Goal: Feedback & Contribution: Contribute content

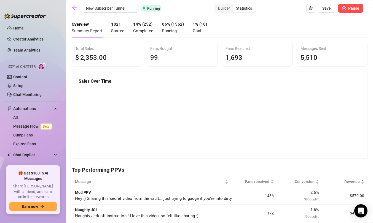
click at [355, 8] on span "Pause" at bounding box center [353, 8] width 11 height 4
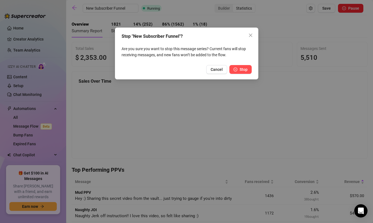
click at [240, 69] on span "Stop" at bounding box center [244, 69] width 8 height 4
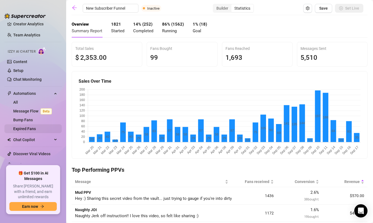
scroll to position [18, 0]
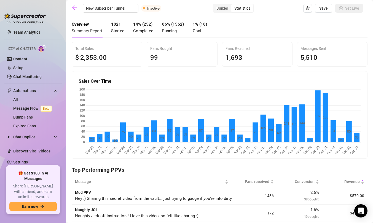
click at [39, 86] on ul "Home Creator Analytics Team Analytics Izzy AI Chatter Content Setup Chat Monito…" at bounding box center [32, 92] width 57 height 142
click at [40, 88] on span "Automations" at bounding box center [32, 90] width 39 height 9
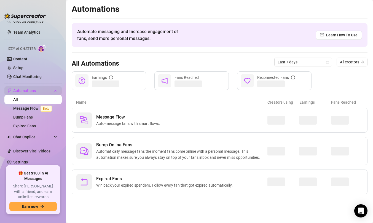
click at [29, 91] on span "Automations" at bounding box center [32, 90] width 39 height 9
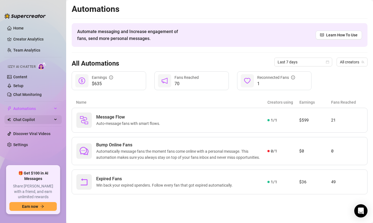
click at [28, 122] on span "Chat Copilot" at bounding box center [32, 119] width 39 height 9
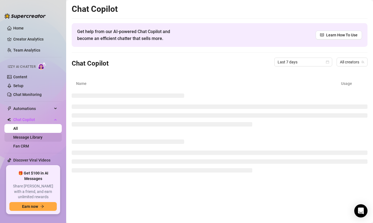
click at [41, 138] on link "Message Library" at bounding box center [27, 137] width 29 height 4
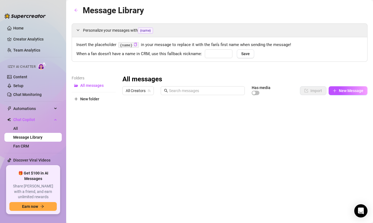
type input "babe"
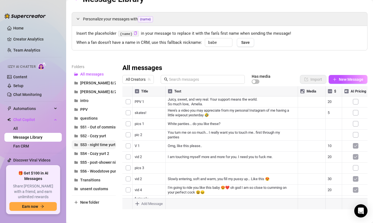
scroll to position [14, 0]
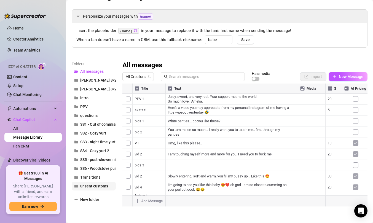
click at [92, 187] on span "unsent customs" at bounding box center [94, 186] width 28 height 4
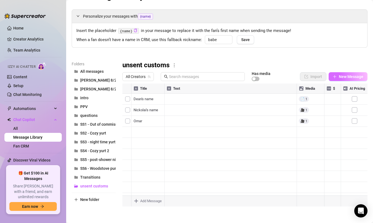
click at [339, 74] on button "New Message" at bounding box center [348, 76] width 39 height 9
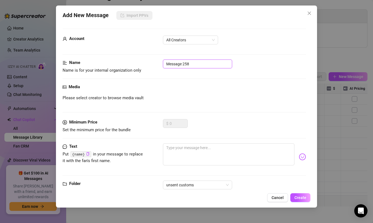
click at [197, 63] on input "Message 258" at bounding box center [197, 64] width 69 height 9
click at [191, 38] on span "All Creators" at bounding box center [190, 40] width 49 height 8
type input "[PERSON_NAME] custom 9/17"
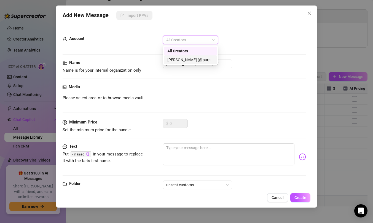
click at [189, 63] on div "[PERSON_NAME] (@purpleamelia)" at bounding box center [190, 59] width 53 height 9
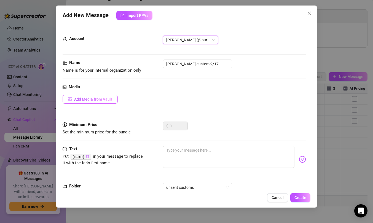
click at [100, 98] on span "Add Media from Vault" at bounding box center [93, 99] width 38 height 4
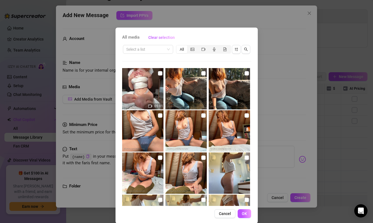
click at [153, 79] on img at bounding box center [142, 88] width 41 height 41
checkbox input "true"
click at [245, 216] on span "OK" at bounding box center [244, 213] width 5 height 4
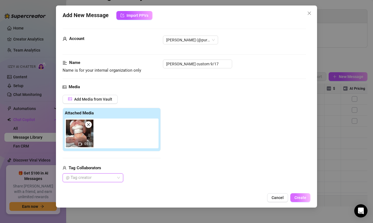
click at [297, 195] on button "Create" at bounding box center [300, 197] width 20 height 9
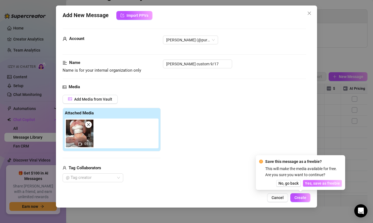
click at [309, 182] on span "Yes, save as freebie" at bounding box center [322, 183] width 35 height 4
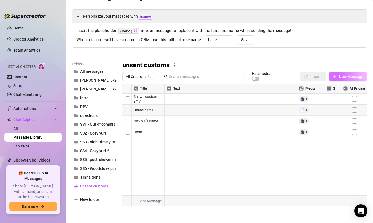
click at [340, 75] on span "New Message" at bounding box center [351, 76] width 25 height 4
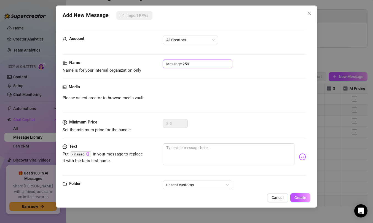
click at [194, 63] on input "Message 259" at bounding box center [197, 64] width 69 height 9
click at [198, 64] on input "Message 259" at bounding box center [197, 64] width 69 height 9
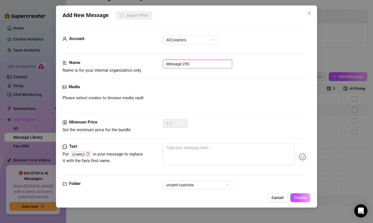
click at [198, 64] on input "Message 259" at bounding box center [197, 64] width 69 height 9
paste input "Alex tertiary327"
click at [187, 38] on span "All Creators" at bounding box center [190, 40] width 49 height 8
type input "Alex tertiary327"
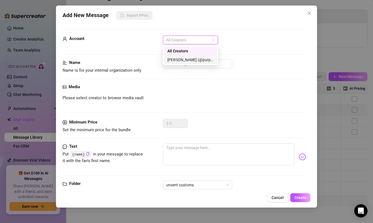
click at [196, 60] on div "[PERSON_NAME] (@purpleamelia)" at bounding box center [190, 60] width 46 height 6
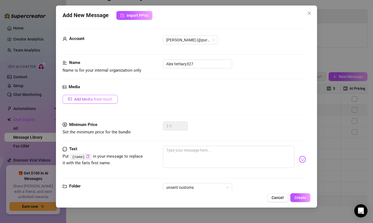
click at [105, 100] on span "Add Media from Vault" at bounding box center [93, 99] width 38 height 4
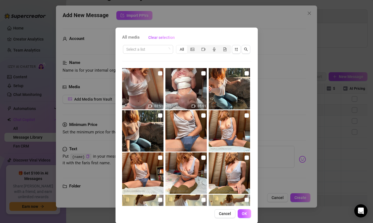
click at [157, 72] on img at bounding box center [142, 88] width 41 height 41
checkbox input "true"
click at [243, 213] on span "OK" at bounding box center [244, 213] width 5 height 4
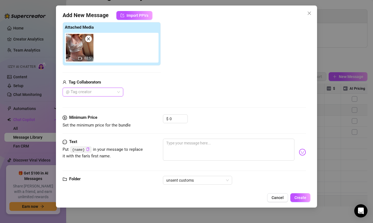
scroll to position [96, 0]
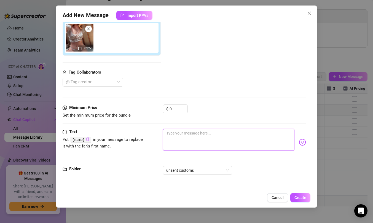
click at [178, 134] on textarea at bounding box center [228, 140] width 131 height 22
type textarea "H"
type textarea "HI"
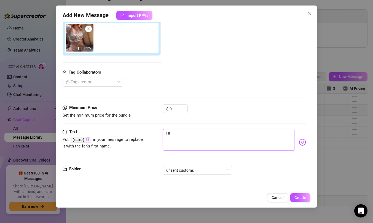
type textarea "HI A"
type textarea "HI Al"
type textarea "HI A"
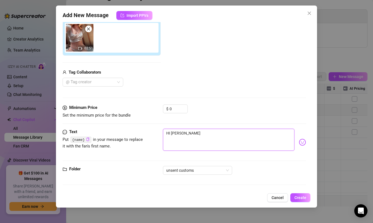
type textarea "HI A"
type textarea "HI"
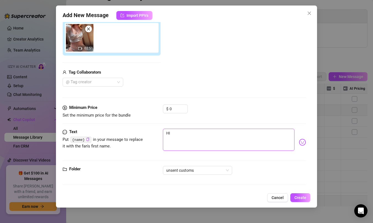
type textarea "H"
type textarea "Hi"
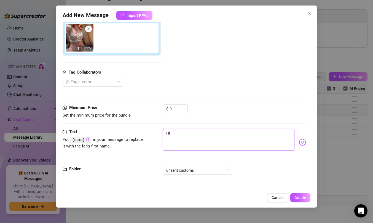
type textarea "Hi"
type textarea "Hi A"
type textarea "Hi Al"
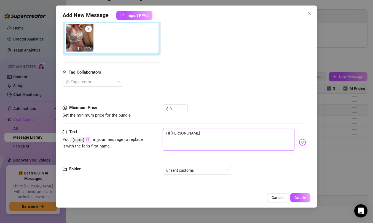
type textarea "Hi Ale"
type textarea "Hi Alex"
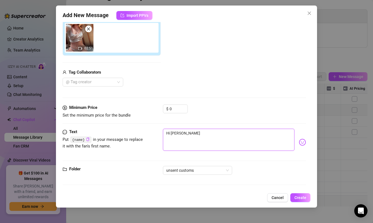
type textarea "Hi Alex"
type textarea "Hi Alex :"
type textarea "Hi Alex :)"
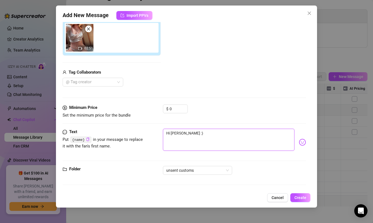
type textarea "Hi Alex :)"
type textarea "Hi Alex :) I"
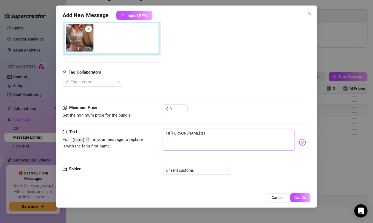
type textarea "Hi Alex :) I"
type textarea "Hi Alex :) I m"
type textarea "Hi Alex :) I ma"
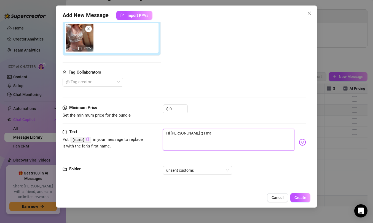
type textarea "Hi Alex :) I mad"
type textarea "Hi Alex :) I made"
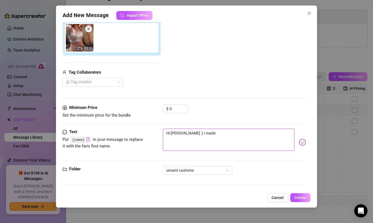
type textarea "Hi Alex :) I made"
type textarea "Hi Alex :) I made y"
type textarea "Hi Alex :) I made yo"
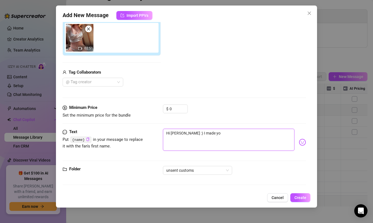
type textarea "Hi Alex :) I made you"
type textarea "Hi Alex :) I made your"
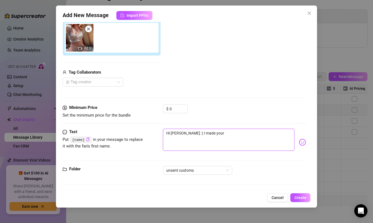
type textarea "Hi Alex :) I made your"
type textarea "Hi Alex :) I made your v"
type textarea "Hi Alex :) I made your vi"
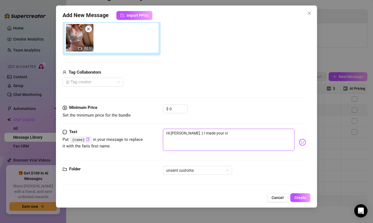
type textarea "Hi Alex :) I made your vid"
type textarea "Hi Alex :) I made your vide"
type textarea "Hi Alex :) I made your video"
type textarea "Hi Alex :) I made your video!"
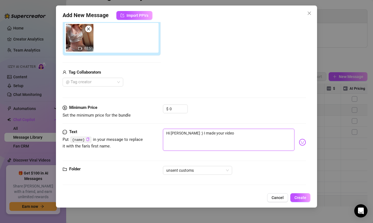
type textarea "Hi Alex :) I made your video!"
type textarea "Hi Alex :) I made your video!!"
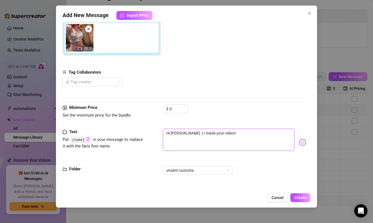
type textarea "Hi Alex :) I made your video!! <"
type textarea "Hi Alex :) I made your video!! <3"
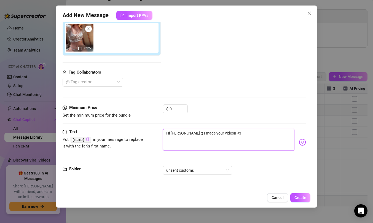
type textarea "Hi Alex :) I made your video!! <3"
type textarea "Hi Alex :) I made your video!! <3 I"
type textarea "Hi Alex :) I made your video!! <3 I'"
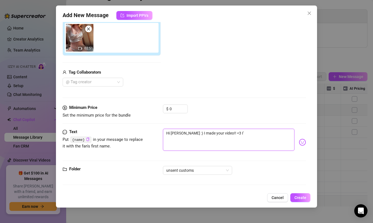
type textarea "Hi Alex :) I made your video!! <3 I'm"
type textarea "Hi Alex :) I made your video!! <3 I'm r"
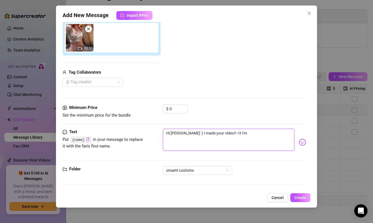
type textarea "Hi Alex :) I made your video!! <3 I'm r"
type textarea "Hi Alex :) I made your video!! <3 I'm re"
type textarea "Hi Alex :) I made your video!! <3 I'm rea"
type textarea "Hi Alex :) I made your video!! <3 I'm real"
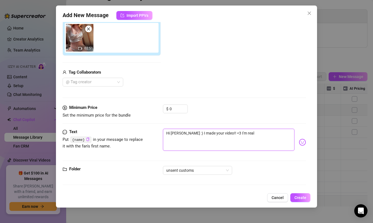
type textarea "Hi Alex :) I made your video!! <3 I'm reall"
type textarea "Hi Alex :) I made your video!! <3 I'm really"
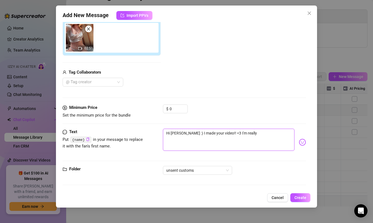
type textarea "Hi Alex :) I made your video!! <3 I'm really"
type textarea "Hi Alex :) I made your video!! <3 I'm really s"
type textarea "Hi Alex :) I made your video!! <3 I'm really so"
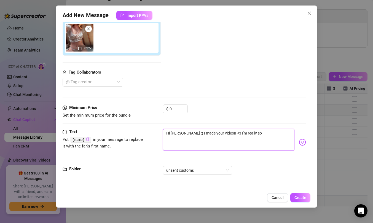
type textarea "Hi Alex :) I made your video!! <3 I'm really sor"
type textarea "Hi Alex :) I made your video!! <3 I'm really sorr"
type textarea "Hi Alex :) I made your video!! <3 I'm really sorry"
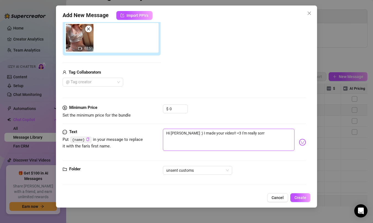
type textarea "Hi Alex :) I made your video!! <3 I'm really sorry"
type textarea "Hi Alex :) I made your video!! <3 I'm really sorry i"
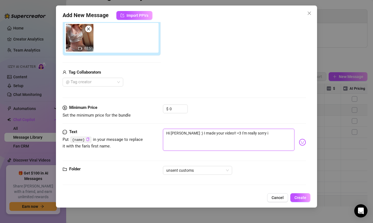
type textarea "Hi Alex :) I made your video!! <3 I'm really sorry it"
type textarea "Hi Alex :) I made your video!! <3 I'm really sorry it t"
type textarea "Hi Alex :) I made your video!! <3 I'm really sorry it to"
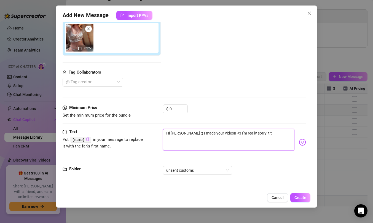
type textarea "Hi Alex :) I made your video!! <3 I'm really sorry it to"
type textarea "Hi Alex :) I made your video!! <3 I'm really sorry it tok"
type textarea "Hi Alex :) I made your video!! <3 I'm really sorry it to"
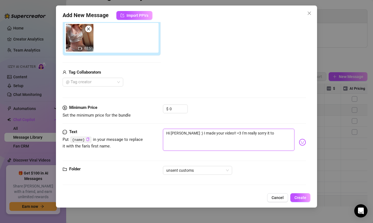
type textarea "Hi Alex :) I made your video!! <3 I'm really sorry it too"
type textarea "Hi Alex :) I made your video!! <3 I'm really sorry it took"
type textarea "Hi Alex :) I made your video!! <3 I'm really sorry it took s"
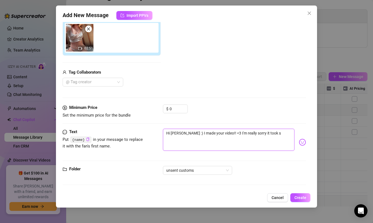
type textarea "Hi Alex :) I made your video!! <3 I'm really sorry it took so"
type textarea "Hi Alex :) I made your video!! <3 I'm really sorry it took so l"
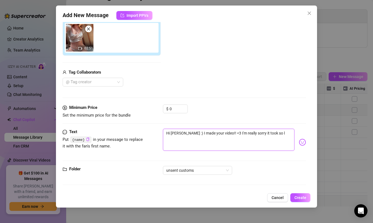
type textarea "Hi Alex :) I made your video!! <3 I'm really sorry it took so lo"
type textarea "Hi Alex :) I made your video!! <3 I'm really sorry it took so lon"
type textarea "Hi Alex :) I made your video!! <3 I'm really sorry it took so long"
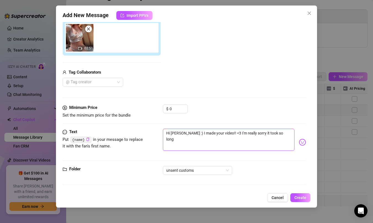
type textarea "Hi Alex :) I made your video!! <3 I'm really sorry it took so long"
type textarea "Hi Alex :) I made your video!! <3 I'm really sorry it took so long t"
type textarea "Hi Alex :) I made your video!! <3 I'm really sorry it took so long to"
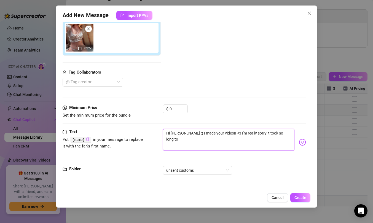
type textarea "Hi Alex :) I made your video!! <3 I'm really sorry it took so long to"
type textarea "Hi Alex :) I made your video!! <3 I'm really sorry it took so long to g"
type textarea "Hi Alex :) I made your video!! <3 I'm really sorry it took so long to ge"
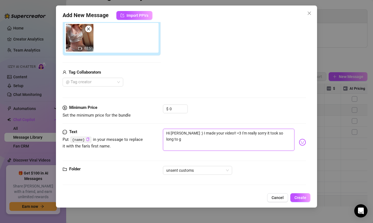
type textarea "Hi Alex :) I made your video!! <3 I'm really sorry it took so long to ge"
type textarea "Hi Alex :) I made your video!! <3 I'm really sorry it took so long to get"
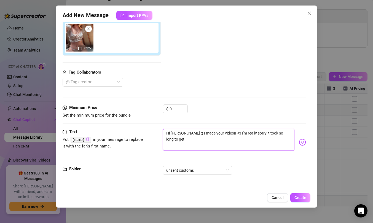
type textarea "Hi Alex :) I made your video!! <3 I'm really sorry it took so long to get t"
type textarea "Hi Alex :) I made your video!! <3 I'm really sorry it took so long to get to"
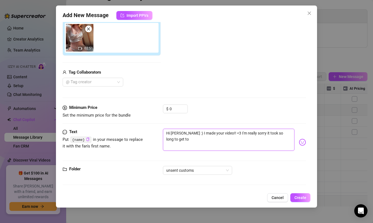
type textarea "Hi Alex :) I made your video!! <3 I'm really sorry it took so long to get to"
type textarea "Hi Alex :) I made your video!! <3 I'm really sorry it took so long to get to y"
type textarea "Hi Alex :) I made your video!! <3 I'm really sorry it took so long to get to yo"
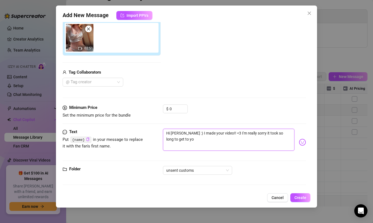
type textarea "Hi Alex :) I made your video!! <3 I'm really sorry it took so long to get to you"
type textarea "Hi Alex :) I made your video!! <3 I'm really sorry it took so long to get to yo…"
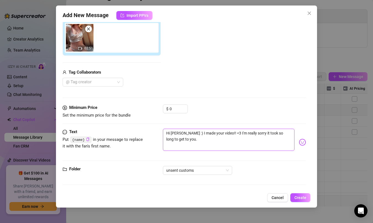
type textarea "Hi Alex :) I made your video!! <3 I'm really sorry it took so long to get to yo…"
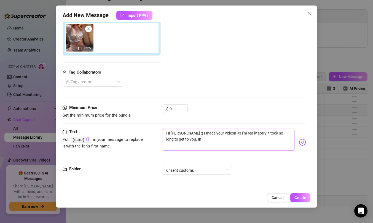
type textarea "Hi Alex :) I made your video!! <3 I'm really sorry it took so long to get to yo…"
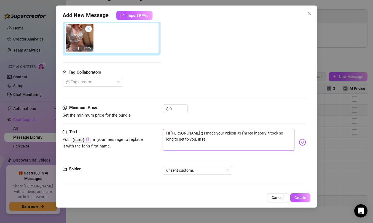
type textarea "Hi Alex :) I made your video!! <3 I'm really sorry it took so long to get to yo…"
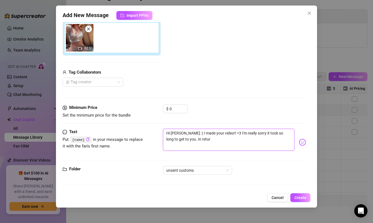
type textarea "Hi Alex :) I made your video!! <3 I'm really sorry it took so long to get to yo…"
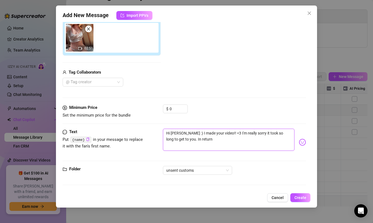
type textarea "Hi Alex :) I made your video!! <3 I'm really sorry it took so long to get to yo…"
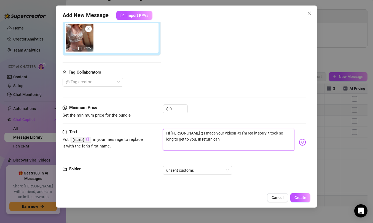
type textarea "Hi Alex :) I made your video!! <3 I'm really sorry it took so long to get to yo…"
click at [256, 137] on textarea "Hi Alex :) I made your video!! <3 I'm really sorry it took so long to get to yo…" at bounding box center [228, 140] width 131 height 22
click at [241, 147] on textarea "Hi Alex :) I made your video!! <3 I'm really sorry it took so long to get to yo…" at bounding box center [228, 140] width 131 height 22
click at [269, 147] on textarea "Hi Alex :) I made your video!! <3 I'm really sorry it took so long to get to yo…" at bounding box center [228, 140] width 131 height 22
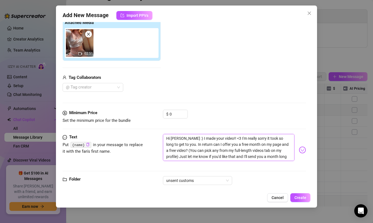
scroll to position [99, 0]
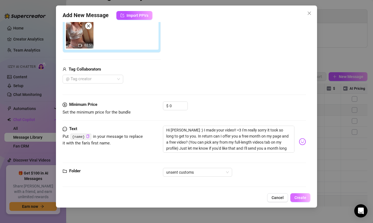
click at [299, 197] on span "Create" at bounding box center [300, 197] width 12 height 4
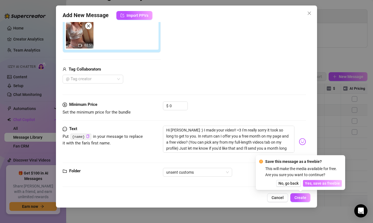
click at [314, 184] on span "Yes, save as freebie" at bounding box center [322, 183] width 35 height 4
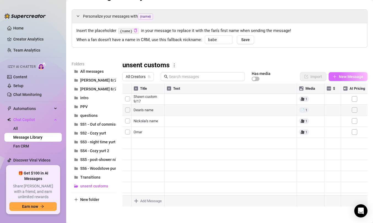
click at [348, 75] on span "New Message" at bounding box center [351, 76] width 25 height 4
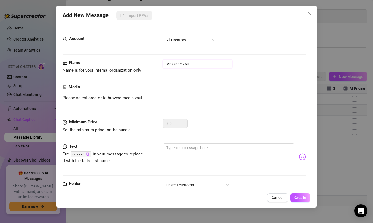
click at [214, 64] on input "Message 260" at bounding box center [197, 64] width 69 height 9
click at [173, 65] on input "Joe (Dildo+vibe shaking orgasm)" at bounding box center [197, 64] width 69 height 9
paste input "@u519578484"
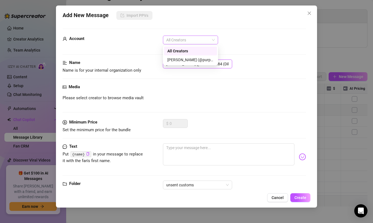
click at [184, 44] on span "All Creators" at bounding box center [190, 40] width 49 height 8
click at [185, 57] on div "[PERSON_NAME] (@purpleamelia)" at bounding box center [190, 60] width 46 height 6
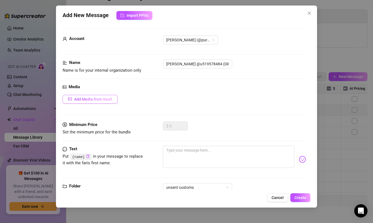
click at [103, 102] on button "Add Media from Vault" at bounding box center [90, 99] width 55 height 9
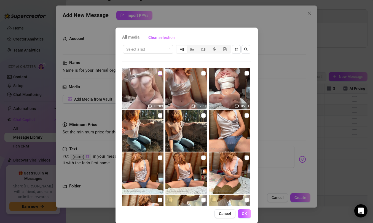
click at [160, 74] on input "checkbox" at bounding box center [160, 73] width 4 height 4
click at [245, 210] on button "OK" at bounding box center [245, 213] width 14 height 9
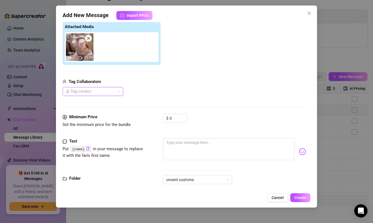
scroll to position [96, 0]
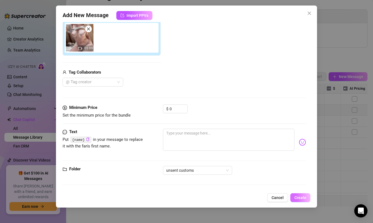
click at [305, 196] on span "Create" at bounding box center [300, 197] width 12 height 4
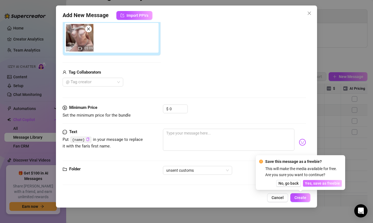
click at [314, 183] on span "Yes, save as freebie" at bounding box center [322, 183] width 35 height 4
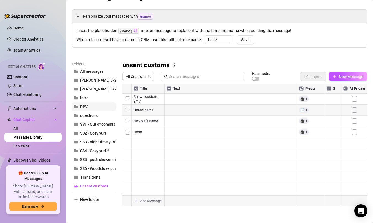
click at [91, 104] on button "PPV" at bounding box center [94, 106] width 44 height 9
click at [349, 74] on button "New Message" at bounding box center [348, 76] width 39 height 9
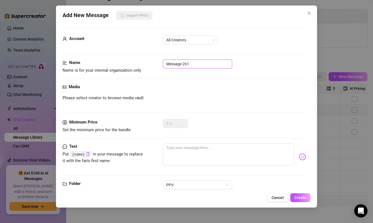
click at [197, 65] on input "Message 261" at bounding box center [197, 64] width 69 height 9
click at [278, 197] on span "Cancel" at bounding box center [277, 197] width 12 height 4
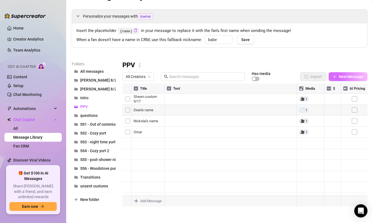
click at [343, 76] on span "New Message" at bounding box center [351, 76] width 25 height 4
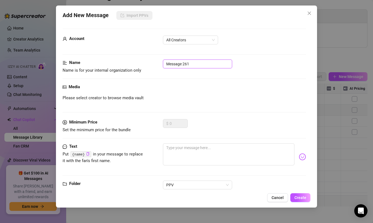
click at [193, 64] on input "Message 261" at bounding box center [197, 64] width 69 height 9
click at [193, 39] on span "All Creators" at bounding box center [190, 40] width 49 height 8
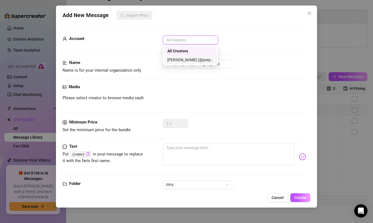
click at [187, 60] on div "[PERSON_NAME] (@purpleamelia)" at bounding box center [190, 60] width 46 height 6
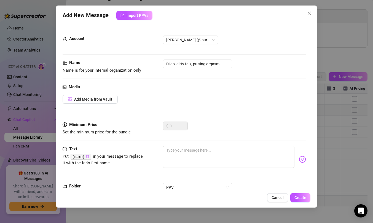
click at [93, 105] on div "Media Add Media from Vault" at bounding box center [184, 103] width 243 height 38
click at [93, 100] on span "Add Media from Vault" at bounding box center [93, 99] width 38 height 4
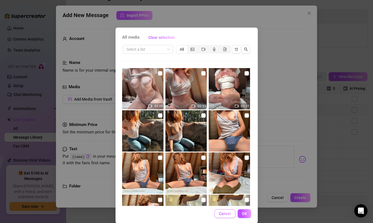
click at [228, 214] on span "Cancel" at bounding box center [225, 213] width 12 height 4
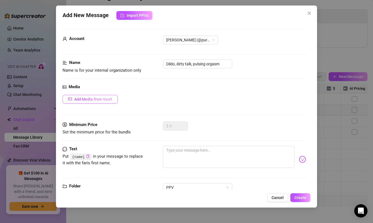
click at [108, 98] on span "Add Media from Vault" at bounding box center [93, 99] width 38 height 4
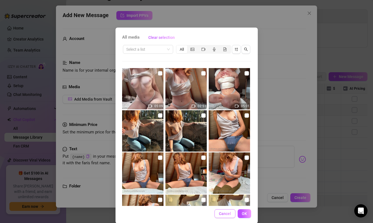
click at [224, 213] on span "Cancel" at bounding box center [225, 213] width 12 height 4
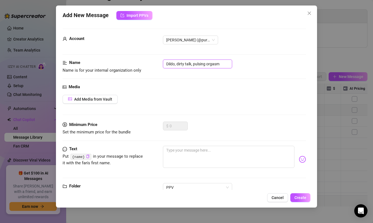
click at [190, 65] on input "Dildo, dirty talk, pulsing orgasm" at bounding box center [197, 64] width 69 height 9
click at [101, 99] on span "Add Media from Vault" at bounding box center [93, 99] width 38 height 4
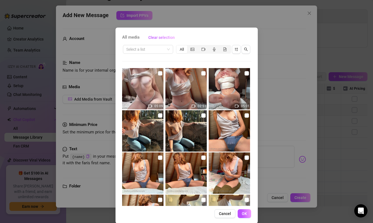
click at [224, 208] on div "All media Clear selection Select a list All 05:09 02:51 05:01 Cancel OK" at bounding box center [186, 126] width 142 height 196
click at [225, 211] on span "Cancel" at bounding box center [225, 213] width 12 height 4
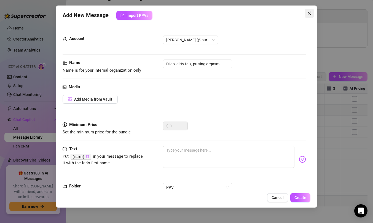
click at [310, 10] on button "Close" at bounding box center [309, 13] width 9 height 9
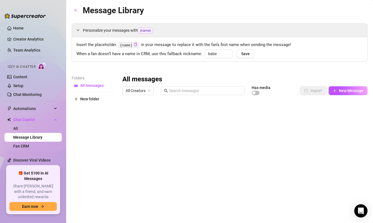
type input "babe"
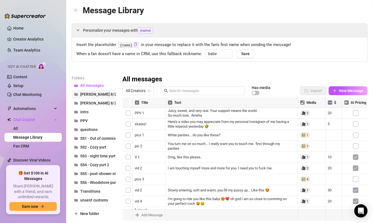
click at [94, 93] on span "[PERSON_NAME] 8/21" at bounding box center [99, 94] width 39 height 4
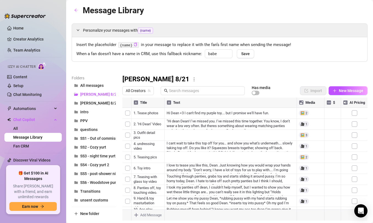
click at [192, 80] on icon "more" at bounding box center [194, 79] width 5 height 5
click at [170, 97] on link "Delete" at bounding box center [168, 97] width 17 height 4
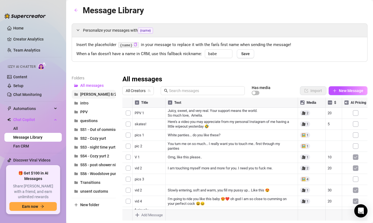
click at [105, 94] on button "Dean 8/24" at bounding box center [94, 94] width 44 height 9
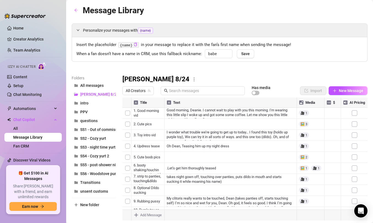
click at [192, 80] on icon "more" at bounding box center [194, 79] width 5 height 5
click at [167, 96] on link "Delete" at bounding box center [168, 97] width 17 height 4
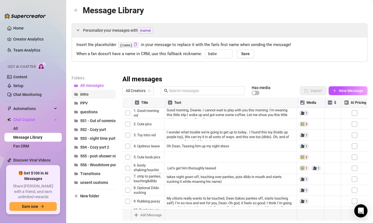
click at [88, 96] on button "intro" at bounding box center [94, 94] width 44 height 9
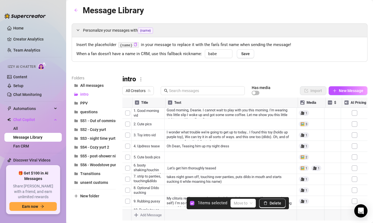
click at [127, 113] on div at bounding box center [244, 159] width 245 height 123
click at [127, 121] on div at bounding box center [244, 159] width 245 height 123
click at [127, 125] on div at bounding box center [244, 159] width 245 height 123
click at [267, 203] on icon "delete" at bounding box center [266, 203] width 4 height 4
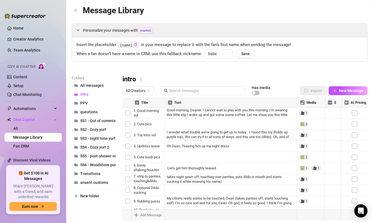
click at [143, 113] on div at bounding box center [244, 159] width 245 height 123
click at [141, 113] on textarea "M3" at bounding box center [148, 111] width 34 height 5
type textarea "M1"
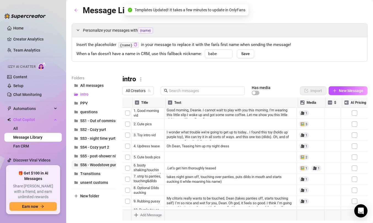
click at [96, 165] on span "SS6 - Woodstove purple toy" at bounding box center [104, 165] width 48 height 4
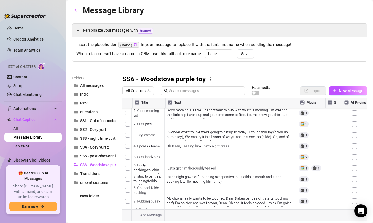
scroll to position [39, 0]
click at [93, 157] on span "SS5 - post-shower night" at bounding box center [100, 156] width 41 height 4
click at [95, 146] on span "SS4 - Cozy yurt 2" at bounding box center [94, 147] width 29 height 4
click at [95, 137] on span "SS3 - night time yurt" at bounding box center [97, 138] width 35 height 4
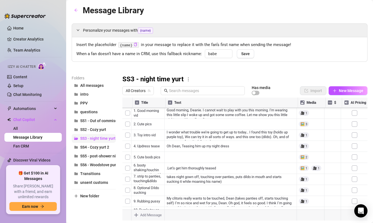
scroll to position [39, 0]
click at [97, 127] on button "SS2 - Cozy yurt" at bounding box center [94, 129] width 44 height 9
click at [98, 120] on span "SS1 - Out of commission" at bounding box center [101, 121] width 42 height 4
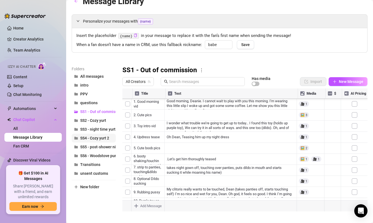
scroll to position [14, 0]
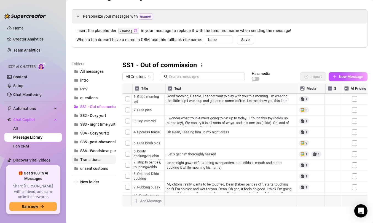
click at [97, 160] on span "Transitions" at bounding box center [90, 159] width 20 height 4
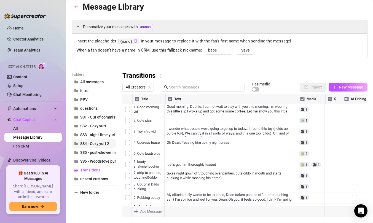
scroll to position [0, 0]
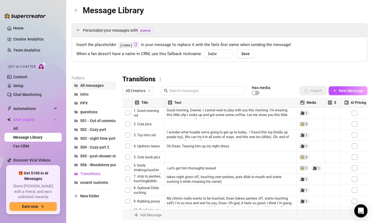
click at [96, 86] on span "All messages" at bounding box center [91, 85] width 23 height 4
click at [97, 96] on button "intro" at bounding box center [94, 94] width 44 height 9
click at [96, 101] on button "PPV" at bounding box center [94, 103] width 44 height 9
click at [94, 84] on span "All messages" at bounding box center [91, 85] width 23 height 4
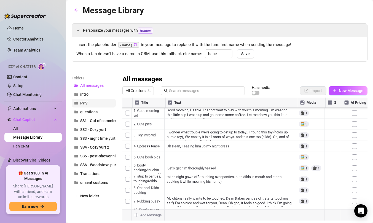
click at [100, 101] on button "PPV" at bounding box center [94, 103] width 44 height 9
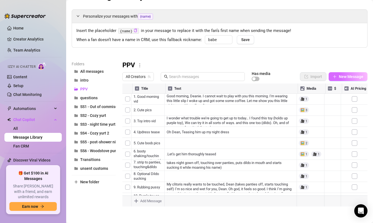
click at [343, 75] on span "New Message" at bounding box center [351, 76] width 25 height 4
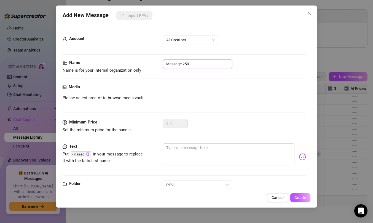
click at [195, 66] on input "Message 259" at bounding box center [197, 64] width 69 height 9
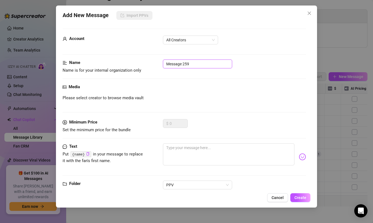
paste input "Dildo, dirty talk, pulsing orgasm"
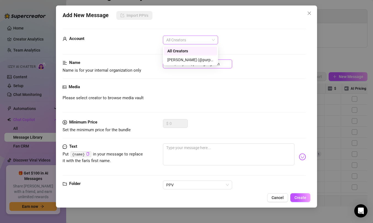
click at [192, 41] on span "All Creators" at bounding box center [190, 40] width 49 height 8
type input "Dildo, dirty talk, pulsing orgasm"
click at [192, 58] on div "[PERSON_NAME] (@purpleamelia)" at bounding box center [190, 60] width 46 height 6
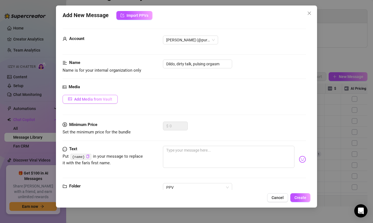
click at [76, 102] on button "Add Media from Vault" at bounding box center [90, 99] width 55 height 9
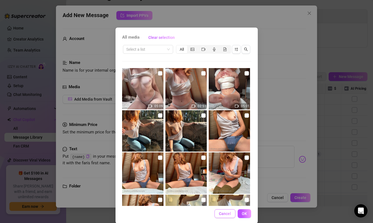
click at [224, 212] on span "Cancel" at bounding box center [225, 213] width 12 height 4
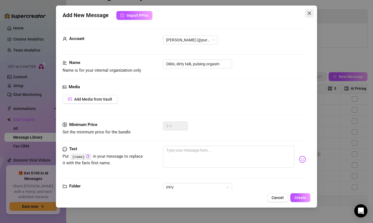
click at [308, 12] on icon "close" at bounding box center [309, 13] width 3 height 3
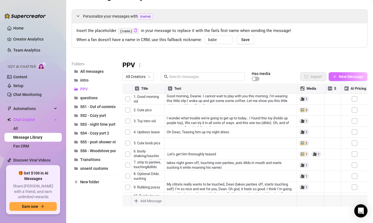
click at [338, 76] on button "New Message" at bounding box center [348, 76] width 39 height 9
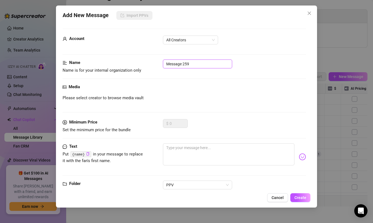
click at [200, 65] on input "Message 259" at bounding box center [197, 64] width 69 height 9
click at [200, 39] on span "All Creators" at bounding box center [190, 40] width 49 height 8
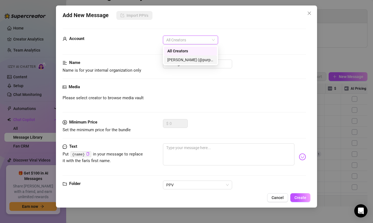
click at [197, 60] on div "[PERSON_NAME] (@purpleamelia)" at bounding box center [190, 60] width 46 height 6
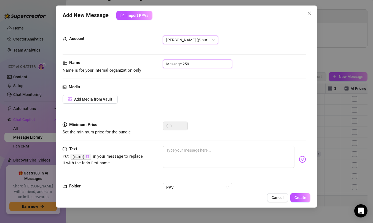
click at [200, 67] on input "Message 259" at bounding box center [197, 64] width 69 height 9
paste input "Dildo, dirty talk, pulsing orgasm"
type input "Dildo, dirty talk, pulsing orgasm"
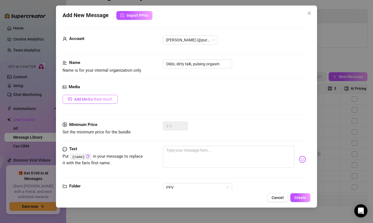
click at [104, 102] on button "Add Media from Vault" at bounding box center [90, 99] width 55 height 9
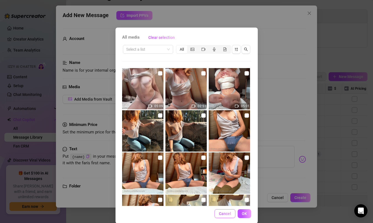
click at [226, 211] on button "Cancel" at bounding box center [224, 213] width 21 height 9
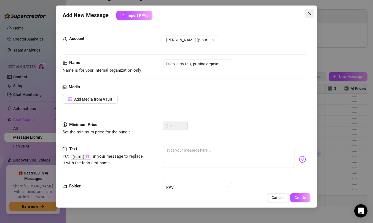
click at [310, 13] on icon "close" at bounding box center [309, 13] width 4 height 4
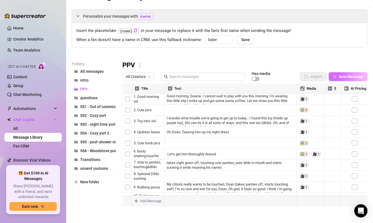
click at [347, 75] on span "New Message" at bounding box center [351, 76] width 25 height 4
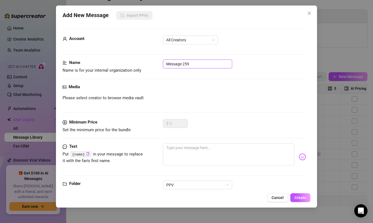
click at [196, 64] on input "Message 259" at bounding box center [197, 64] width 69 height 9
paste input "https://dame.com/products/amethyst-original-pre-order"
type input "https://dame.com/products/amethyst-original-pre-order"
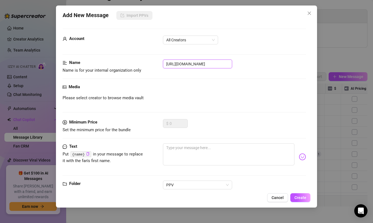
scroll to position [0, 33]
click at [193, 66] on input "https://dame.com/products/amethyst-original-pre-order" at bounding box center [197, 64] width 69 height 9
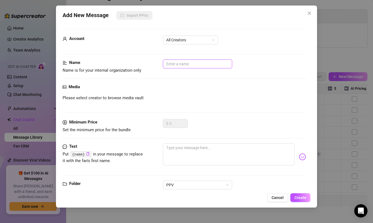
scroll to position [0, 0]
click at [190, 41] on span "All Creators" at bounding box center [190, 40] width 49 height 8
type input "Dildo/dirty talk/pulsing orgasm"
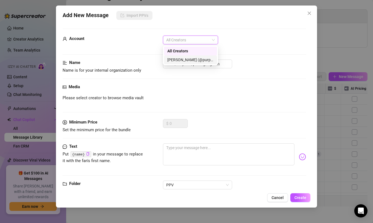
click at [192, 60] on div "[PERSON_NAME] (@purpleamelia)" at bounding box center [190, 60] width 46 height 6
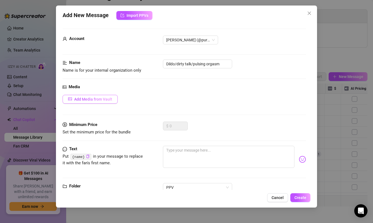
click at [93, 101] on span "Add Media from Vault" at bounding box center [93, 99] width 38 height 4
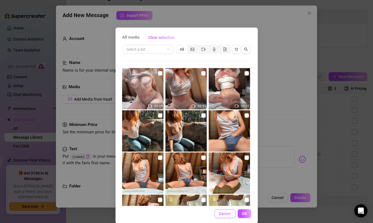
click at [220, 210] on button "Cancel" at bounding box center [224, 213] width 21 height 9
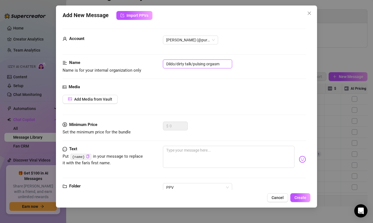
click at [205, 61] on input "Dildo/dirty talk/pulsing orgasm" at bounding box center [197, 64] width 69 height 9
click at [278, 197] on span "Cancel" at bounding box center [277, 197] width 12 height 4
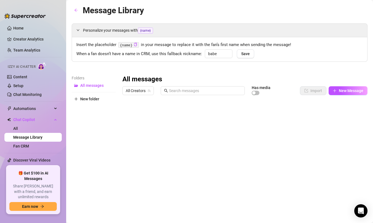
type input "babe"
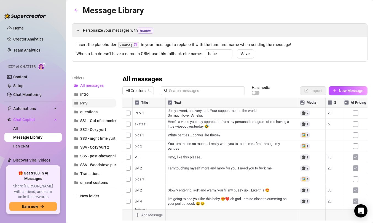
click at [100, 101] on button "PPV" at bounding box center [94, 103] width 44 height 9
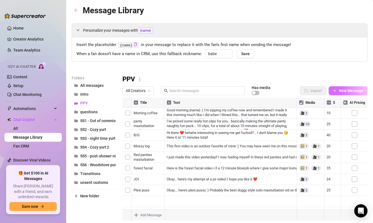
click at [351, 92] on span "New Message" at bounding box center [351, 90] width 25 height 4
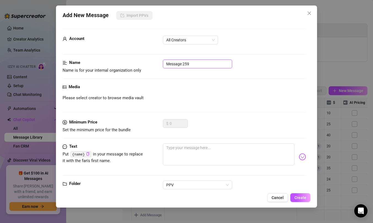
click at [191, 62] on input "Message 259" at bounding box center [197, 64] width 69 height 9
paste input "Dildo/dirty talk/pulsing orgasm"
click at [192, 40] on span "All Creators" at bounding box center [190, 40] width 49 height 8
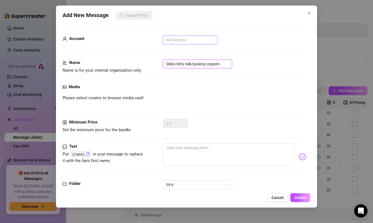
type input "Dildo/dirty talk/pulsing orgasm"
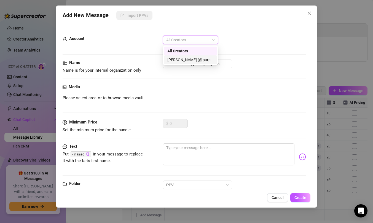
click at [190, 58] on div "[PERSON_NAME] (@purpleamelia)" at bounding box center [190, 60] width 46 height 6
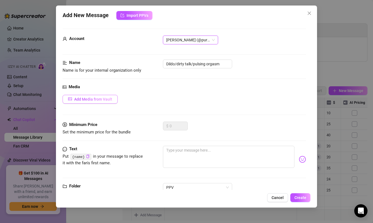
click at [111, 98] on span "Add Media from Vault" at bounding box center [93, 99] width 38 height 4
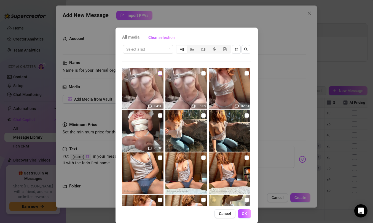
click at [161, 72] on input "checkbox" at bounding box center [160, 73] width 4 height 4
checkbox input "true"
click at [244, 212] on span "OK" at bounding box center [244, 213] width 5 height 4
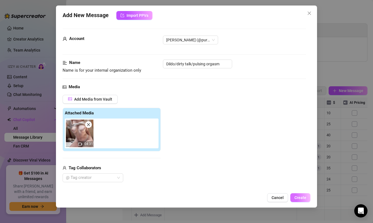
click at [300, 198] on span "Create" at bounding box center [300, 197] width 12 height 4
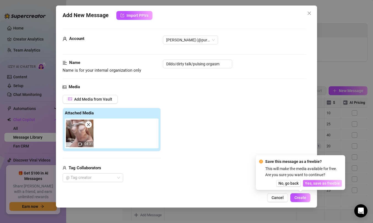
click at [321, 182] on span "Yes, save as freebie" at bounding box center [322, 183] width 35 height 4
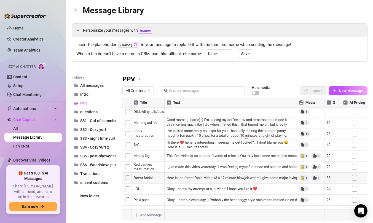
click at [214, 179] on div at bounding box center [244, 159] width 245 height 123
click at [211, 179] on div at bounding box center [244, 159] width 245 height 123
click at [218, 180] on div "Okay... here's my attempt at a joi video! I hope you like it ❤️ Okay... here's …" at bounding box center [230, 179] width 133 height 12
drag, startPoint x: 213, startPoint y: 179, endPoint x: 193, endPoint y: 180, distance: 20.1
click at [193, 180] on textarea "Okay... here's my attempt at a joi video! I hope you like it ❤️" at bounding box center [230, 177] width 133 height 5
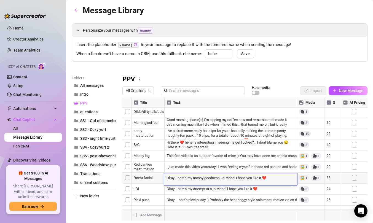
type textarea "Okay... here's my mossy goodness-joi video! I hope you like it ❤️"
click at [224, 179] on textarea "Okay... here's my mossy goodness-joi video! I hope you like it ❤️" at bounding box center [230, 177] width 133 height 5
click at [205, 199] on div at bounding box center [244, 159] width 245 height 123
click at [149, 190] on div at bounding box center [244, 159] width 245 height 123
click at [135, 189] on div at bounding box center [244, 159] width 245 height 123
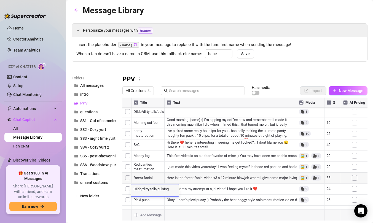
click at [135, 189] on textarea "Dildo/dirty talk/pulsing orgasm" at bounding box center [155, 188] width 48 height 5
click at [145, 205] on div at bounding box center [244, 159] width 245 height 123
click at [93, 181] on span "unsent customs" at bounding box center [94, 182] width 28 height 4
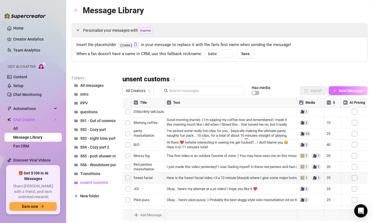
click at [342, 89] on span "New Message" at bounding box center [351, 90] width 25 height 4
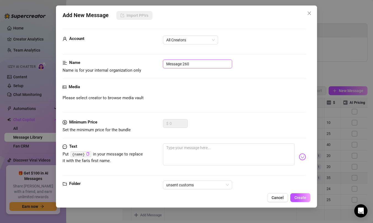
click at [217, 64] on input "Message 260" at bounding box center [197, 64] width 69 height 9
click at [200, 65] on input "Message 260" at bounding box center [197, 64] width 69 height 9
click at [201, 65] on input "Message 260" at bounding box center [197, 64] width 69 height 9
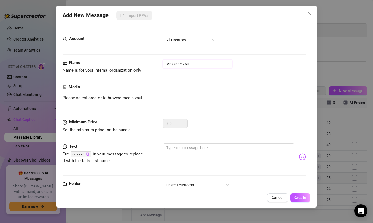
click at [201, 65] on input "Message 260" at bounding box center [197, 64] width 69 height 9
click at [199, 41] on span "All Creators" at bounding box center [190, 40] width 49 height 8
type input "RB's dick rating"
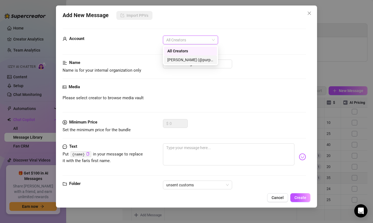
click at [195, 60] on div "[PERSON_NAME] (@purpleamelia)" at bounding box center [190, 60] width 46 height 6
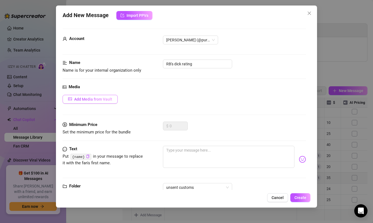
click at [107, 99] on span "Add Media from Vault" at bounding box center [93, 99] width 38 height 4
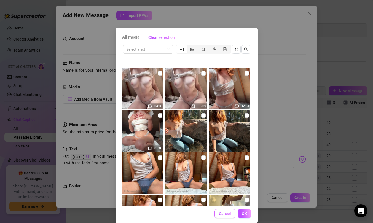
click at [223, 214] on span "Cancel" at bounding box center [225, 213] width 12 height 4
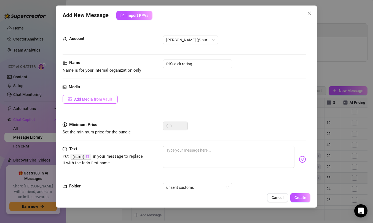
click at [101, 98] on span "Add Media from Vault" at bounding box center [93, 99] width 38 height 4
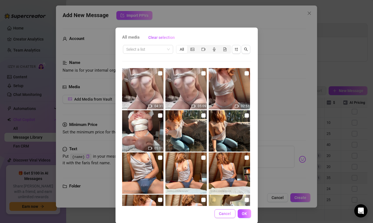
click at [220, 212] on span "Cancel" at bounding box center [225, 213] width 12 height 4
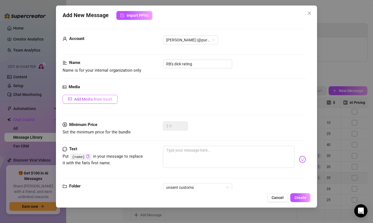
click at [98, 99] on span "Add Media from Vault" at bounding box center [93, 99] width 38 height 4
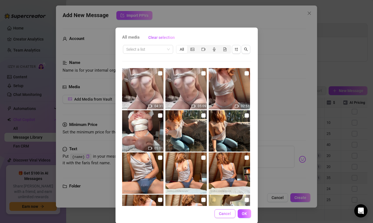
click at [224, 215] on span "Cancel" at bounding box center [225, 213] width 12 height 4
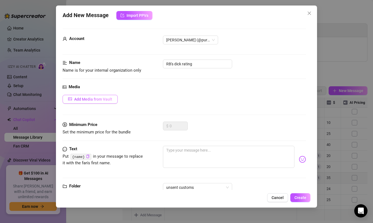
click at [106, 97] on span "Add Media from Vault" at bounding box center [93, 99] width 38 height 4
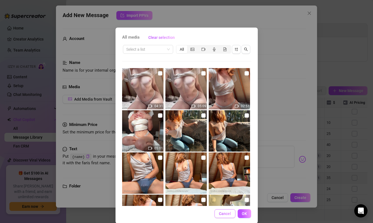
click at [224, 215] on span "Cancel" at bounding box center [225, 213] width 12 height 4
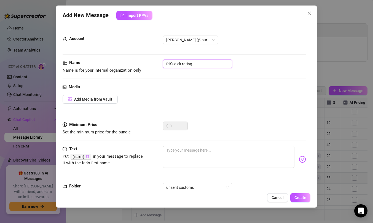
click at [197, 65] on input "RB's dick rating" at bounding box center [197, 64] width 69 height 9
click at [275, 196] on span "Cancel" at bounding box center [277, 197] width 12 height 4
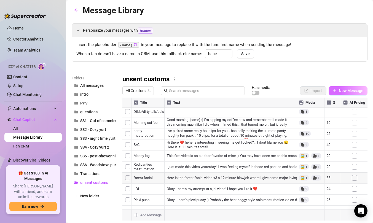
click at [348, 93] on span "New Message" at bounding box center [351, 90] width 25 height 4
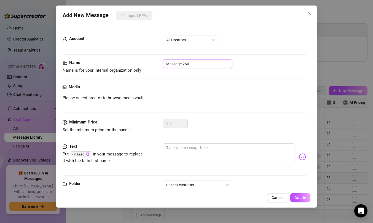
click at [195, 63] on input "Message 260" at bounding box center [197, 64] width 69 height 9
paste input "RB's dick rating"
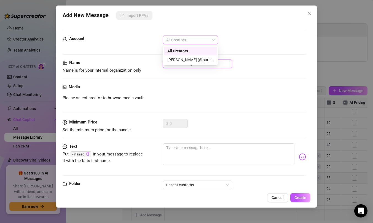
click at [191, 39] on span "All Creators" at bounding box center [190, 40] width 49 height 8
type input "RB's dick rating"
click at [191, 60] on div "[PERSON_NAME] (@purpleamelia)" at bounding box center [190, 60] width 46 height 6
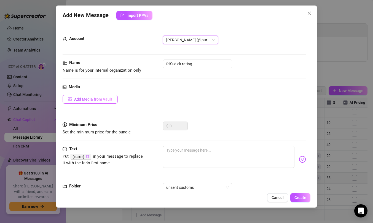
click at [92, 99] on span "Add Media from Vault" at bounding box center [93, 99] width 38 height 4
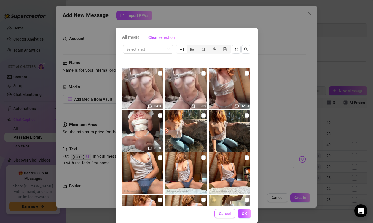
click at [227, 213] on span "Cancel" at bounding box center [225, 213] width 12 height 4
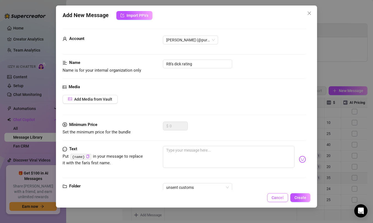
click at [278, 197] on span "Cancel" at bounding box center [277, 197] width 12 height 4
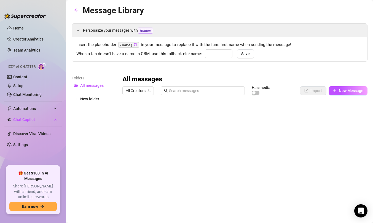
type input "babe"
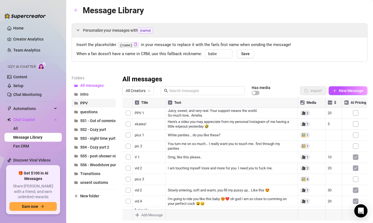
click at [98, 102] on button "PPV" at bounding box center [94, 103] width 44 height 9
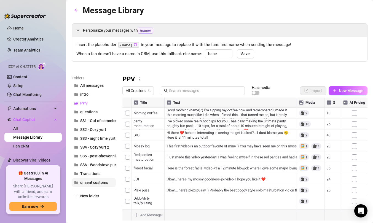
click at [91, 182] on span "unsent customs" at bounding box center [94, 182] width 28 height 4
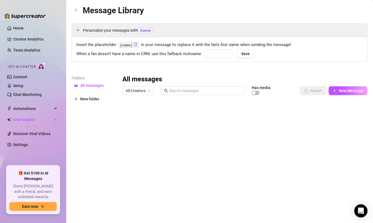
type input "babe"
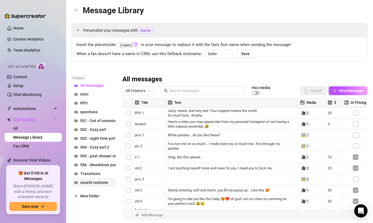
click at [91, 181] on span "unsent customs" at bounding box center [94, 182] width 28 height 4
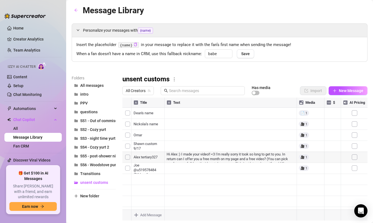
scroll to position [14, 0]
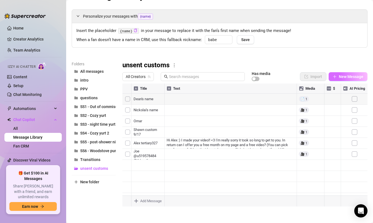
click at [342, 75] on span "New Message" at bounding box center [351, 76] width 25 height 4
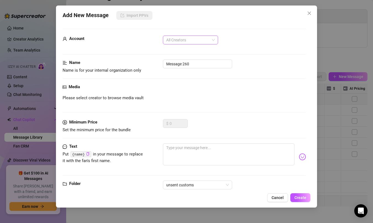
click at [195, 42] on span "All Creators" at bounding box center [190, 40] width 49 height 8
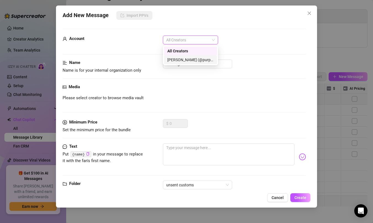
click at [189, 60] on div "[PERSON_NAME] (@purpleamelia)" at bounding box center [190, 60] width 46 height 6
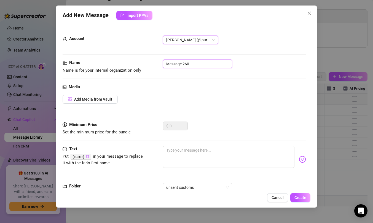
click at [200, 65] on input "Message 260" at bounding box center [197, 64] width 69 height 9
paste input "RB's dick rating"
type input "RB's dick rating"
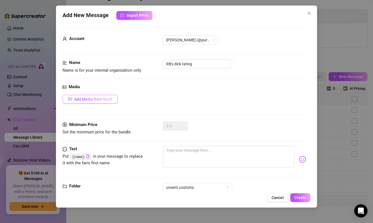
click at [103, 97] on span "Add Media from Vault" at bounding box center [93, 99] width 38 height 4
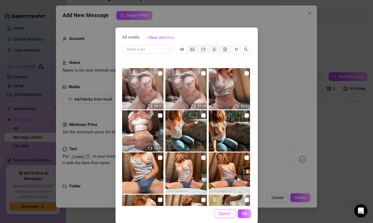
click at [224, 210] on button "Cancel" at bounding box center [224, 213] width 21 height 9
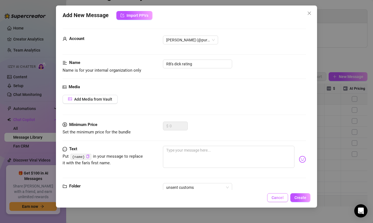
click at [282, 200] on span "Cancel" at bounding box center [277, 197] width 12 height 4
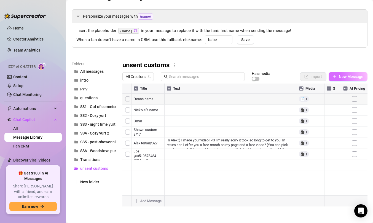
click at [333, 74] on button "New Message" at bounding box center [348, 76] width 39 height 9
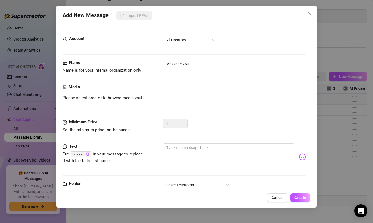
click at [205, 39] on span "All Creators" at bounding box center [190, 40] width 49 height 8
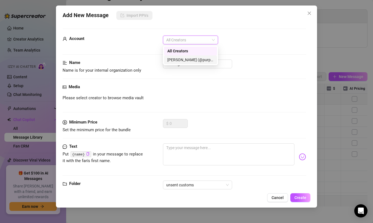
click at [191, 61] on div "[PERSON_NAME] (@purpleamelia)" at bounding box center [190, 60] width 46 height 6
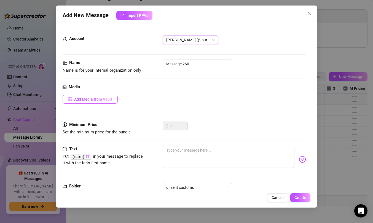
click at [98, 98] on span "Add Media from Vault" at bounding box center [93, 99] width 38 height 4
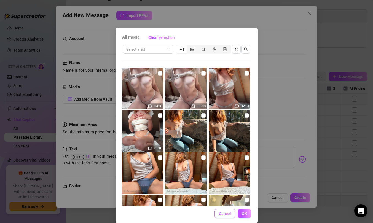
click at [230, 212] on span "Cancel" at bounding box center [225, 213] width 12 height 4
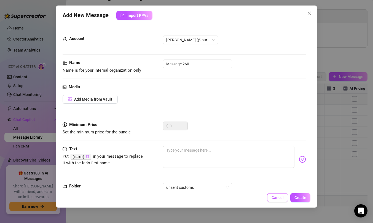
click at [276, 197] on span "Cancel" at bounding box center [277, 197] width 12 height 4
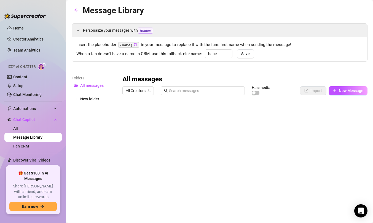
type input "babe"
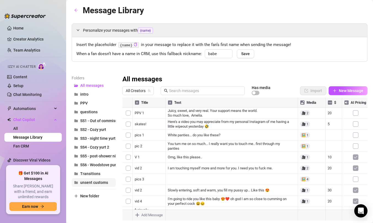
click at [91, 181] on span "unsent customs" at bounding box center [94, 182] width 28 height 4
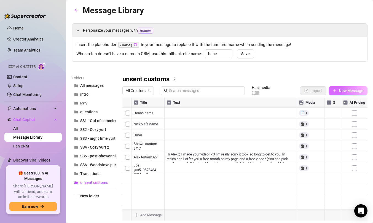
click at [351, 88] on button "New Message" at bounding box center [348, 90] width 39 height 9
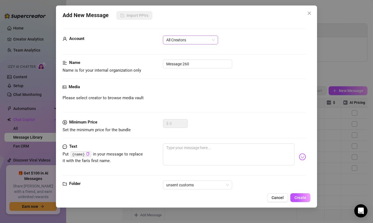
click at [199, 42] on span "All Creators" at bounding box center [190, 40] width 49 height 8
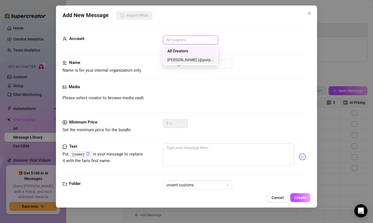
click at [195, 58] on div "[PERSON_NAME] (@purpleamelia)" at bounding box center [190, 60] width 46 height 6
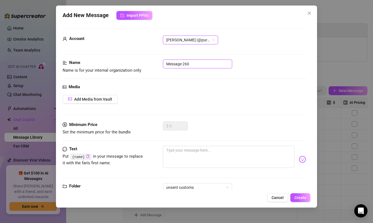
click at [201, 64] on input "Message 260" at bounding box center [197, 64] width 69 height 9
paste input "RB's dick rating"
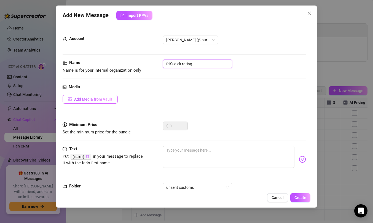
type input "RB's dick rating"
click at [103, 101] on button "Add Media from Vault" at bounding box center [90, 99] width 55 height 9
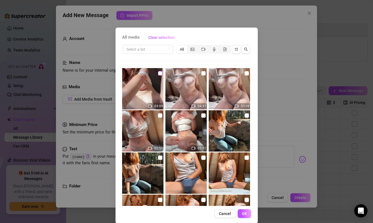
click at [160, 73] on input "checkbox" at bounding box center [160, 73] width 4 height 4
checkbox input "true"
click at [245, 214] on span "OK" at bounding box center [244, 213] width 5 height 4
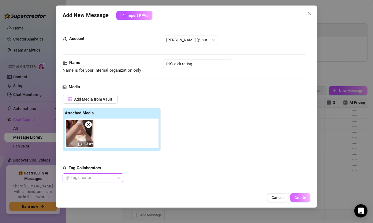
click at [298, 197] on span "Create" at bounding box center [300, 197] width 12 height 4
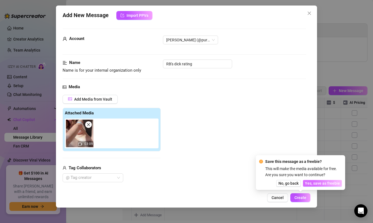
click at [319, 183] on span "Yes, save as freebie" at bounding box center [322, 183] width 35 height 4
